Goal: Check status: Check status

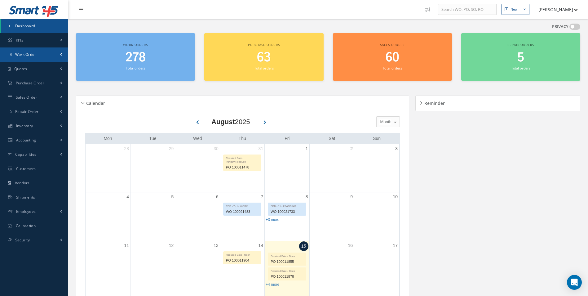
click at [24, 53] on span "Work Order" at bounding box center [25, 54] width 21 height 5
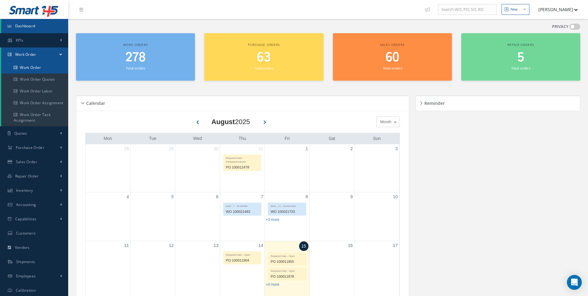
click at [27, 69] on link "Work Order" at bounding box center [34, 68] width 67 height 12
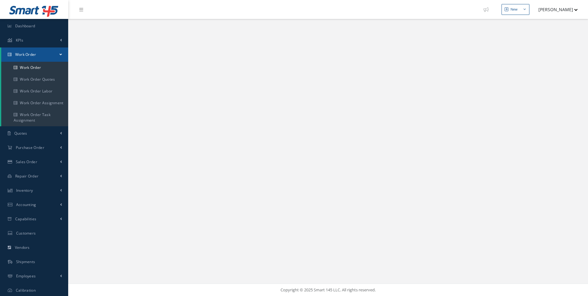
select select "25"
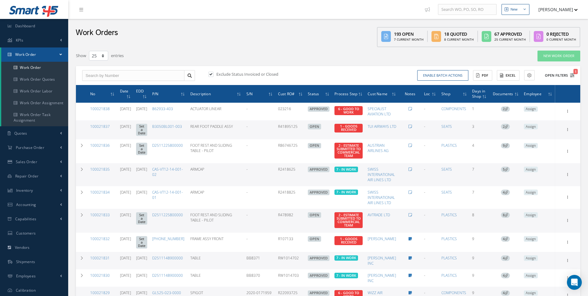
click at [572, 76] on icon "1" at bounding box center [572, 75] width 4 height 4
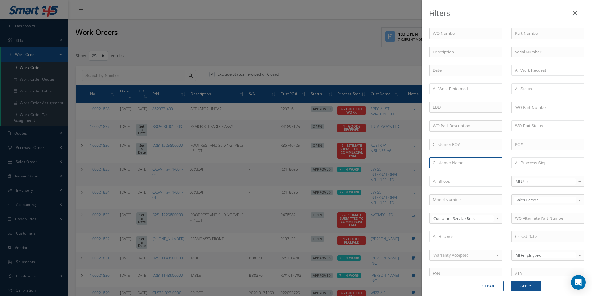
click at [446, 161] on input "text" at bounding box center [466, 162] width 73 height 11
click at [443, 173] on span "AVTRADE LTD" at bounding box center [445, 174] width 25 height 6
type input "AVTRADE LTD"
click at [525, 286] on button "Apply" at bounding box center [526, 286] width 30 height 10
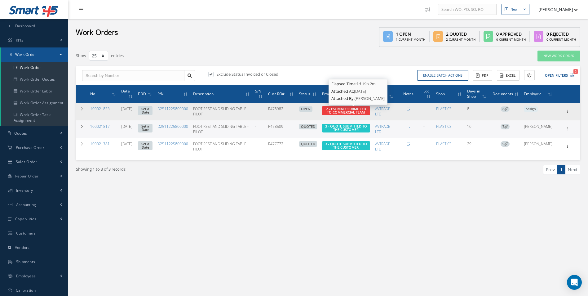
click at [345, 110] on span "2 - ESTIMATE SUBMITTED TO COMMERCIAL TEAM" at bounding box center [346, 110] width 40 height 8
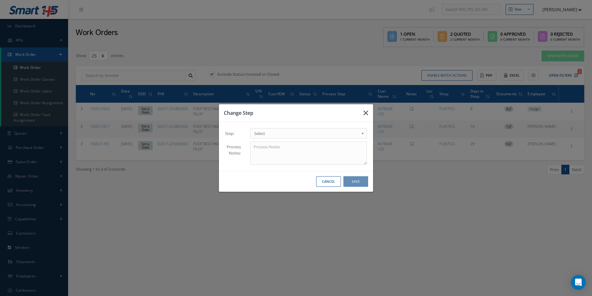
click at [367, 112] on icon "button" at bounding box center [366, 112] width 5 height 7
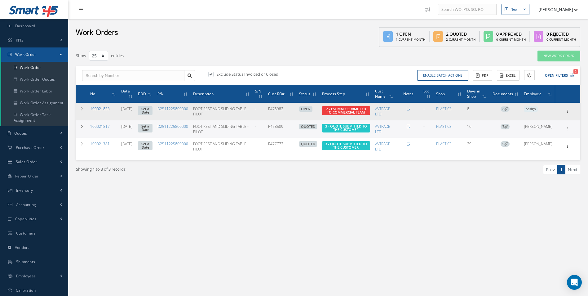
click at [104, 106] on link "100021833" at bounding box center [100, 108] width 20 height 5
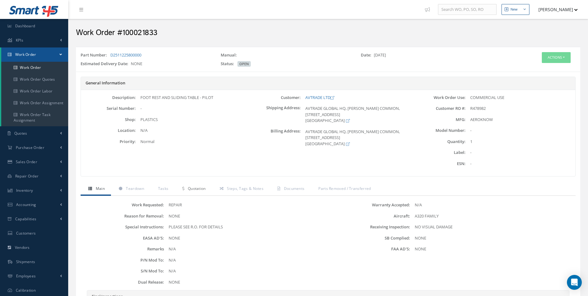
click at [200, 189] on span "Quotation" at bounding box center [197, 188] width 18 height 5
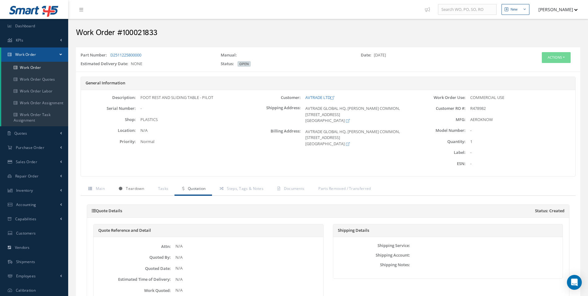
click at [136, 189] on span "Teardown" at bounding box center [135, 188] width 18 height 5
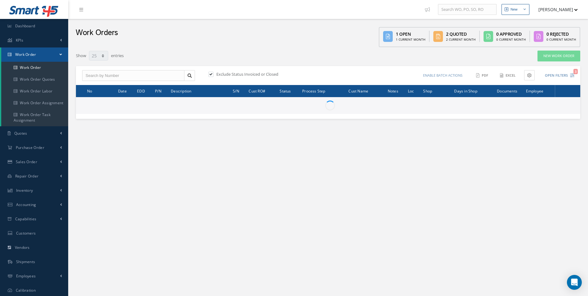
select select "25"
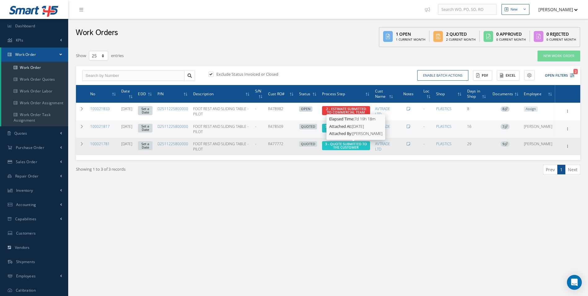
click at [349, 147] on span "3 - QUOTE SUBMITTED TO THE CUSTOMER" at bounding box center [346, 145] width 42 height 8
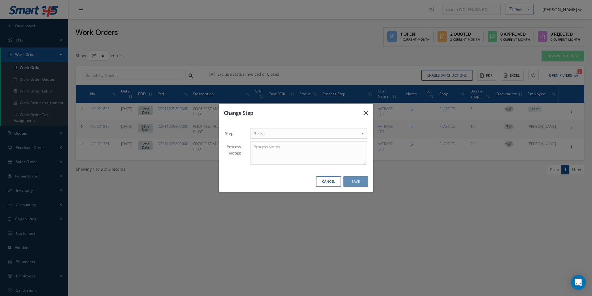
click at [366, 114] on icon "button" at bounding box center [366, 112] width 5 height 7
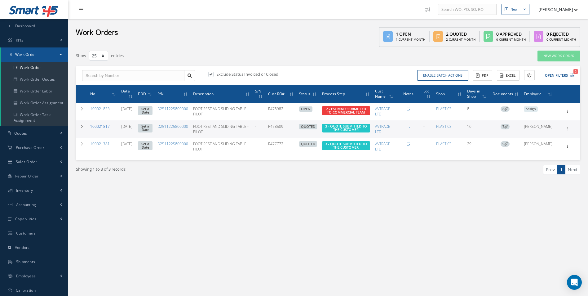
click at [98, 126] on link "100021817" at bounding box center [100, 126] width 20 height 5
select select "25"
